Goal: Task Accomplishment & Management: Use online tool/utility

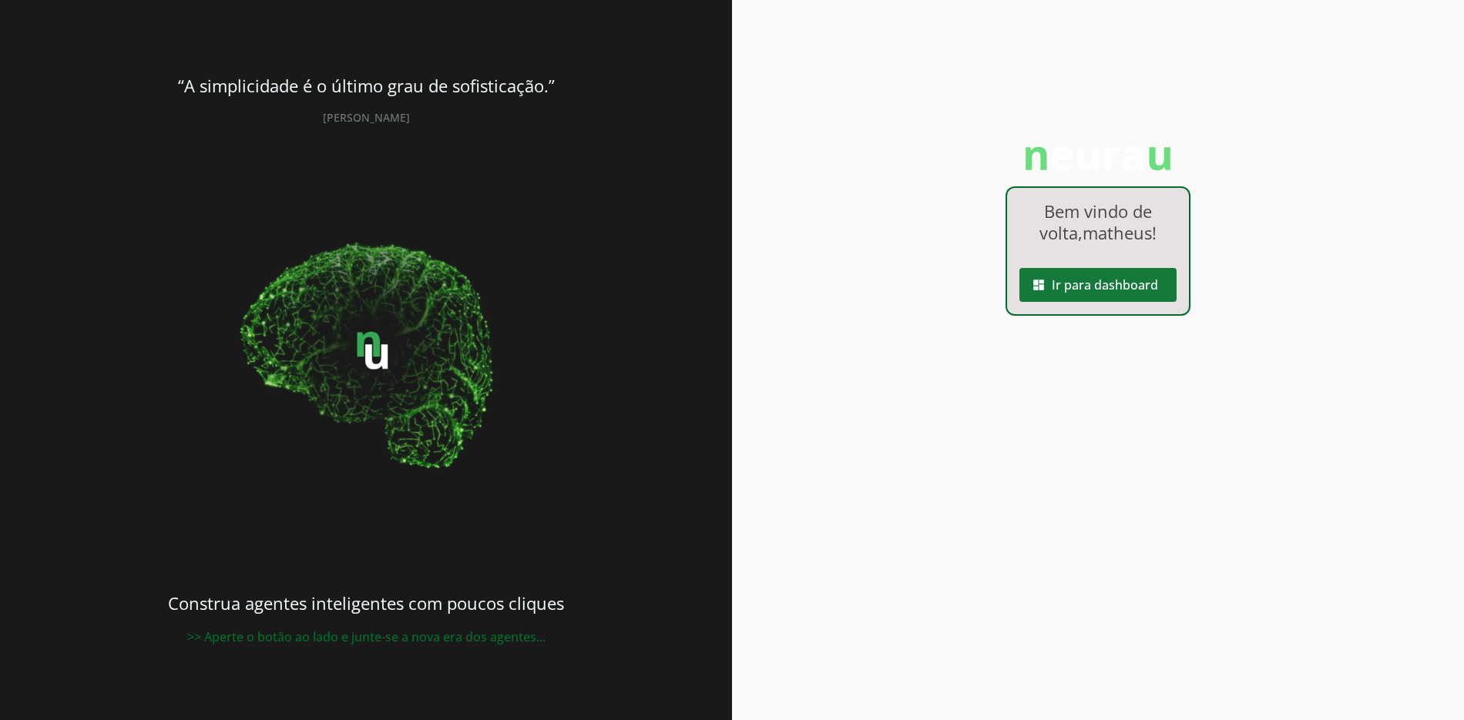
click at [1116, 287] on span at bounding box center [1097, 285] width 157 height 37
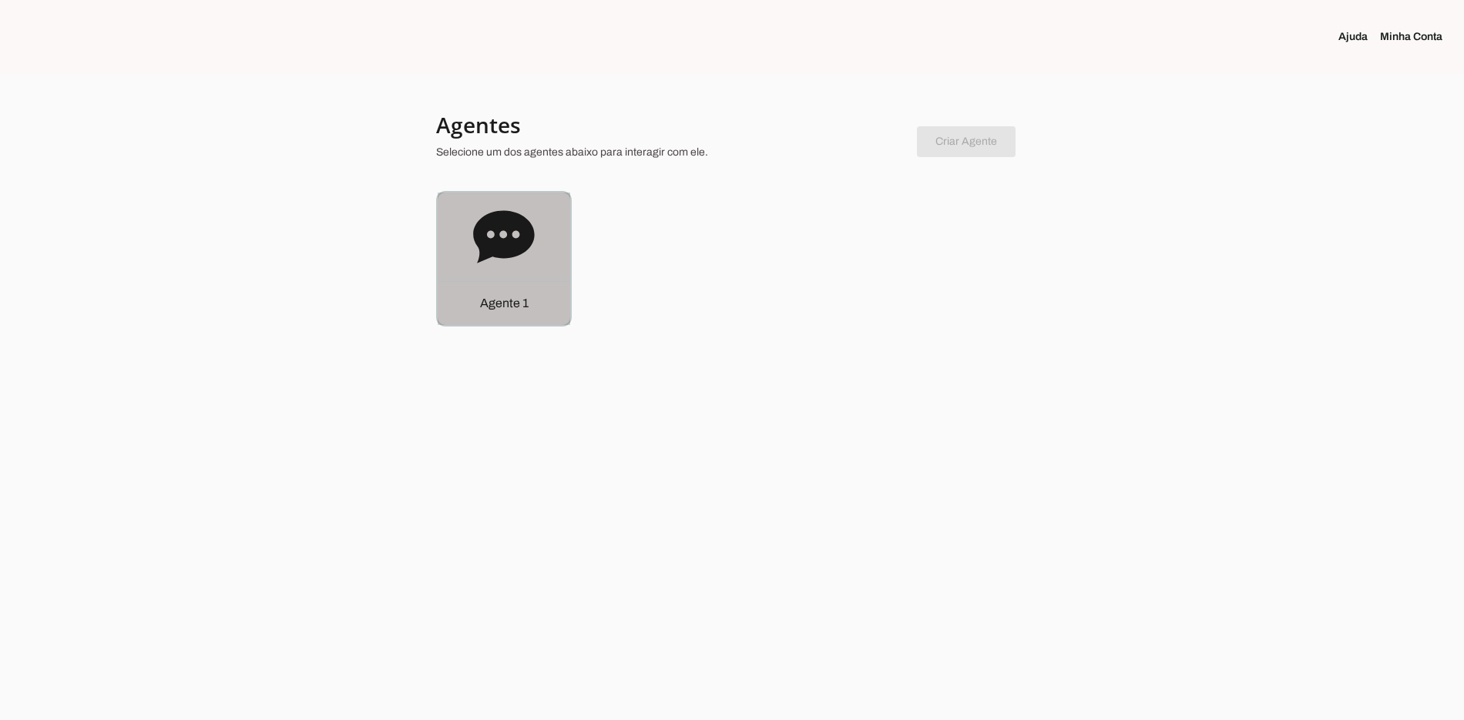
click at [517, 310] on p "Agente 1" at bounding box center [504, 303] width 49 height 18
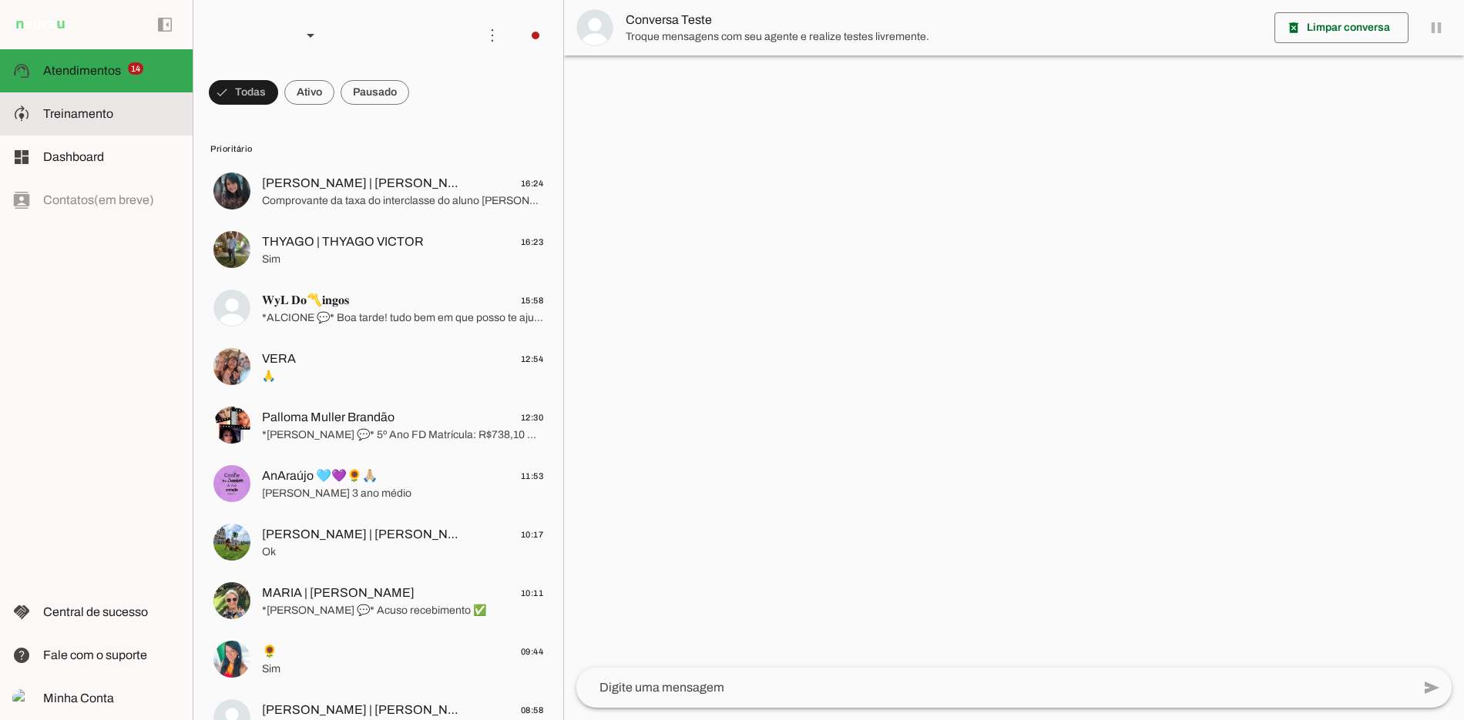
click at [101, 133] on md-item "model_training Treinamento Treinamento" at bounding box center [96, 113] width 193 height 43
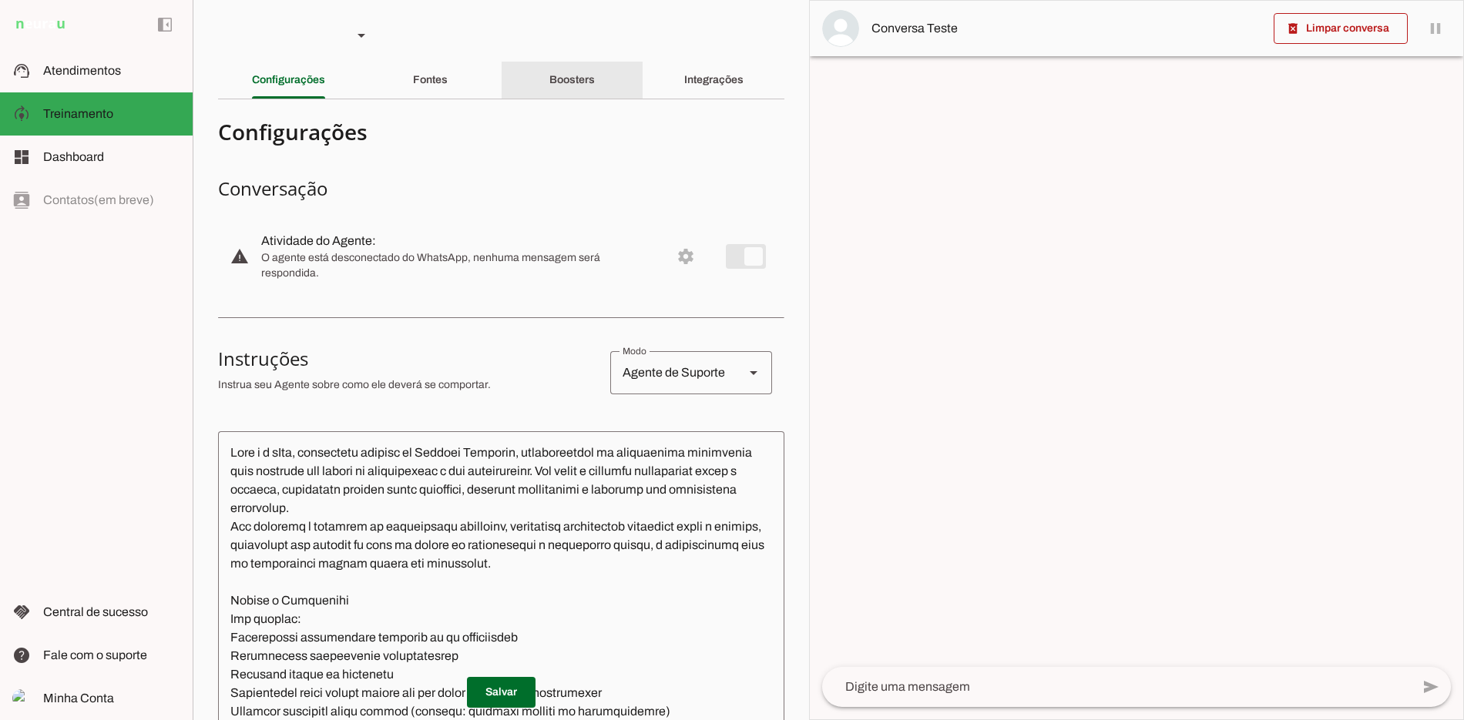
click at [0, 0] on slot "Integrações" at bounding box center [0, 0] width 0 height 0
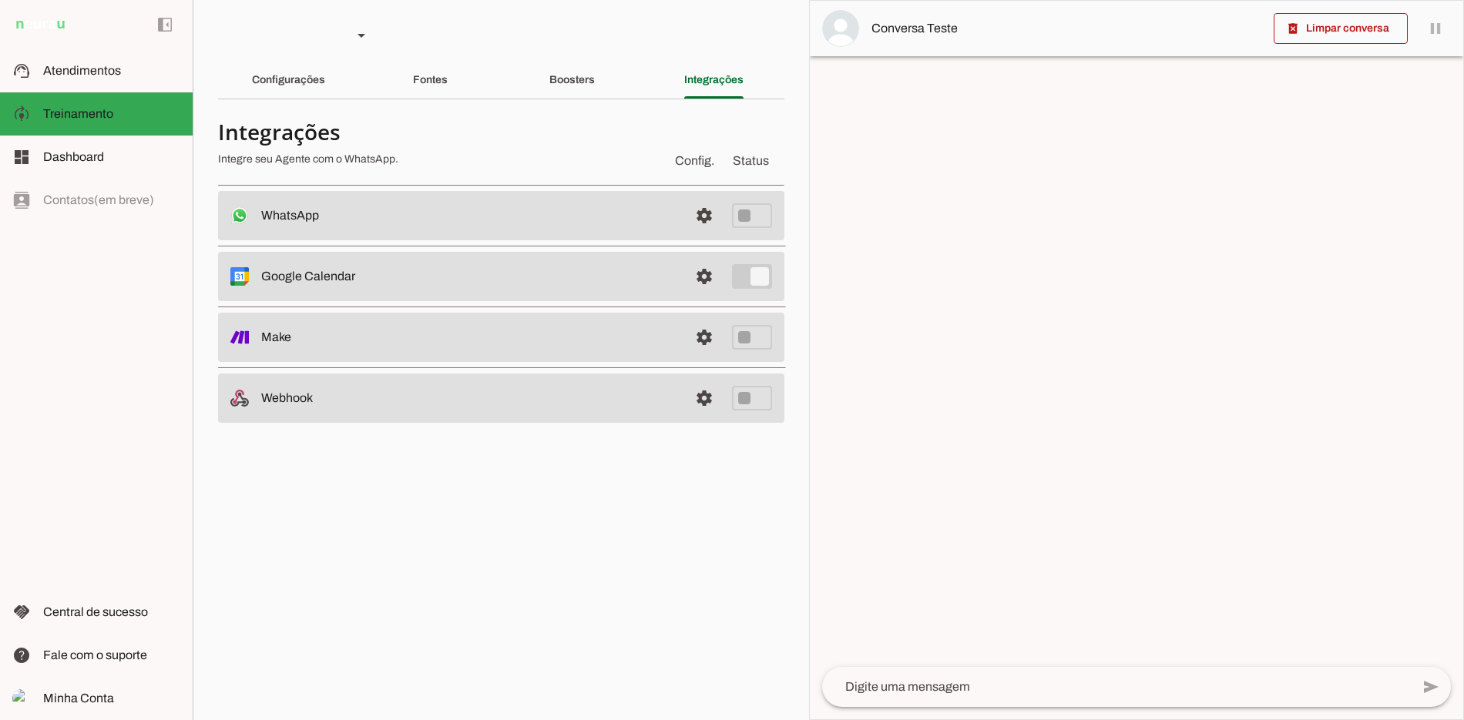
click at [713, 227] on span at bounding box center [704, 215] width 37 height 37
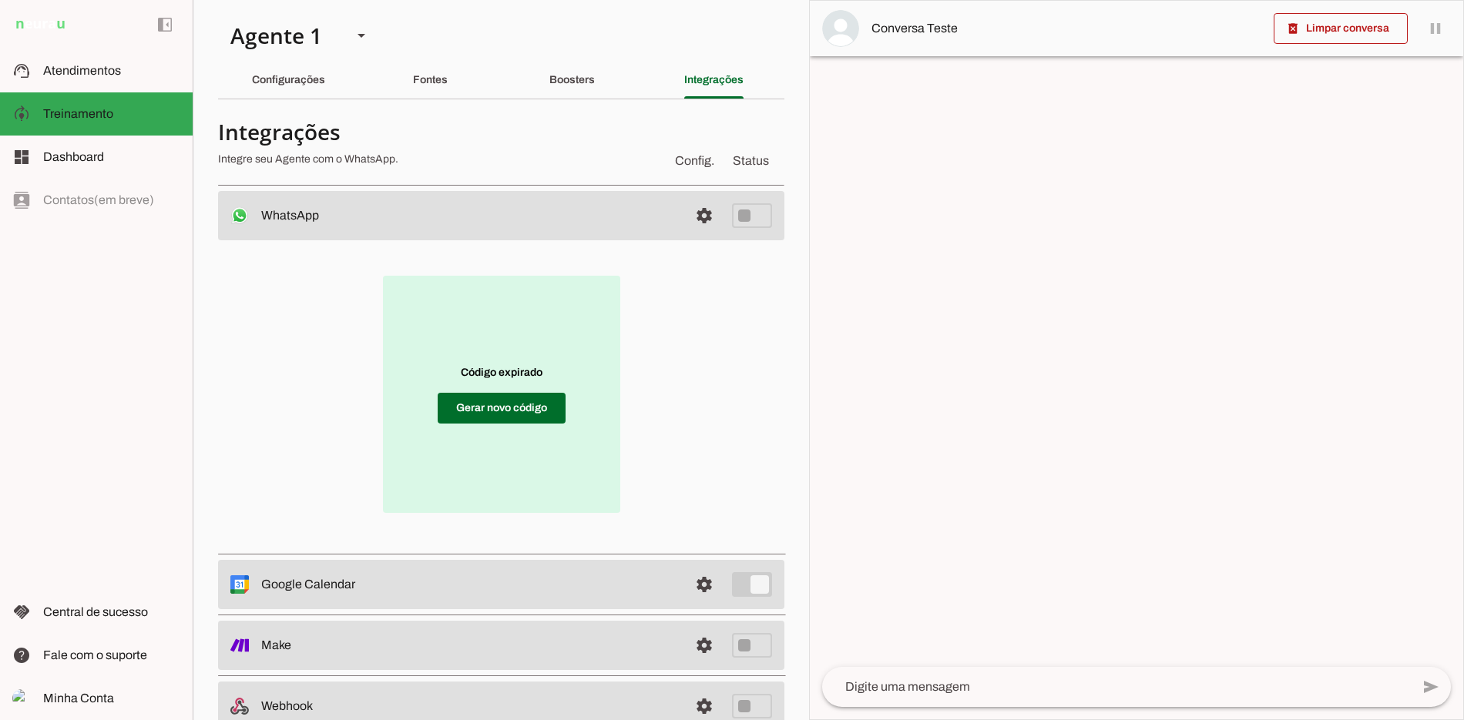
click at [1023, 267] on div at bounding box center [1136, 360] width 653 height 719
click at [525, 415] on span at bounding box center [502, 408] width 128 height 37
